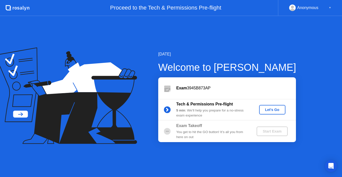
click at [270, 109] on div "Let's Go" at bounding box center [272, 109] width 22 height 4
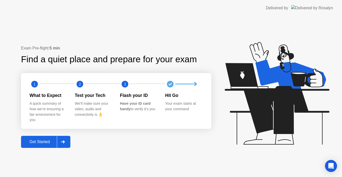
click at [31, 142] on div "Get Started" at bounding box center [40, 141] width 34 height 5
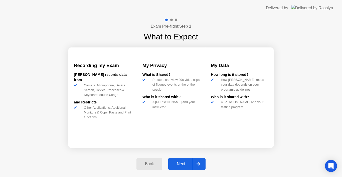
click at [180, 166] on div "Next" at bounding box center [181, 163] width 22 height 5
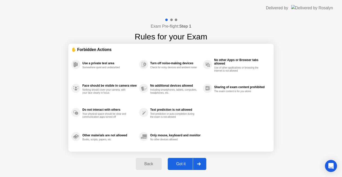
click at [186, 165] on div "Got it" at bounding box center [181, 163] width 24 height 5
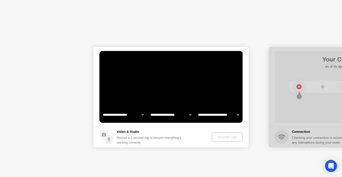
select select "**********"
select select "*******"
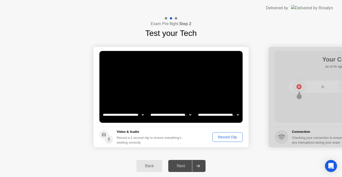
click at [227, 136] on div "Record Clip" at bounding box center [227, 137] width 27 height 4
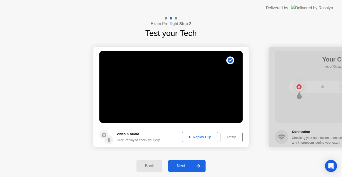
click at [199, 139] on div "Replay Clip" at bounding box center [200, 137] width 33 height 4
click at [180, 165] on div "Next" at bounding box center [181, 165] width 22 height 5
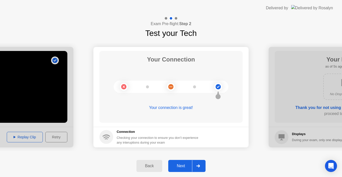
click at [180, 166] on div "Next" at bounding box center [181, 165] width 22 height 5
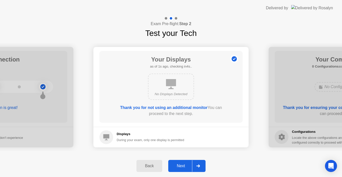
click at [184, 166] on div "Next" at bounding box center [181, 165] width 22 height 5
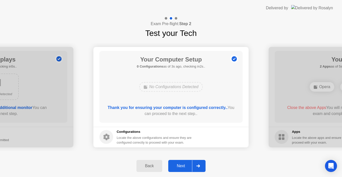
click at [184, 166] on div "Next" at bounding box center [181, 165] width 22 height 5
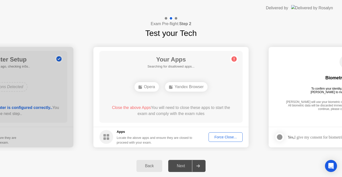
click at [227, 138] on div "Force Close..." at bounding box center [225, 137] width 31 height 4
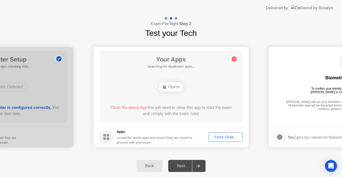
click at [229, 135] on div "Force Close..." at bounding box center [225, 137] width 31 height 4
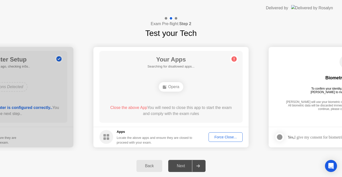
click at [223, 136] on div "Force Close..." at bounding box center [225, 137] width 31 height 4
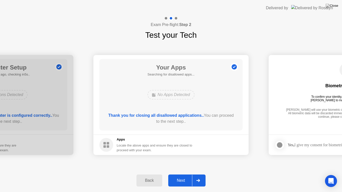
click at [183, 176] on div "Next" at bounding box center [181, 181] width 22 height 5
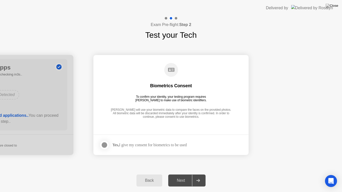
click at [105, 145] on div at bounding box center [104, 145] width 6 height 6
click at [180, 176] on div "Next" at bounding box center [181, 181] width 22 height 5
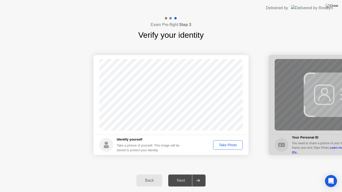
click at [232, 147] on div "Take Photo" at bounding box center [228, 145] width 26 height 4
click at [227, 145] on div "Retake" at bounding box center [231, 145] width 20 height 4
click at [232, 144] on div "Take Photo" at bounding box center [228, 145] width 26 height 4
click at [183, 176] on div "Next" at bounding box center [181, 181] width 22 height 5
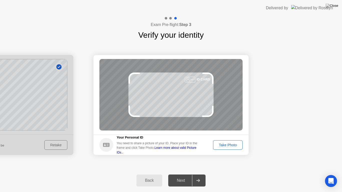
click at [107, 146] on icon at bounding box center [106, 145] width 7 height 4
click at [197, 151] on link "Learn more about valid Picture IDs.." at bounding box center [157, 150] width 80 height 8
click at [324, 176] on div at bounding box center [171, 192] width 342 height 0
